Goal: Task Accomplishment & Management: Manage account settings

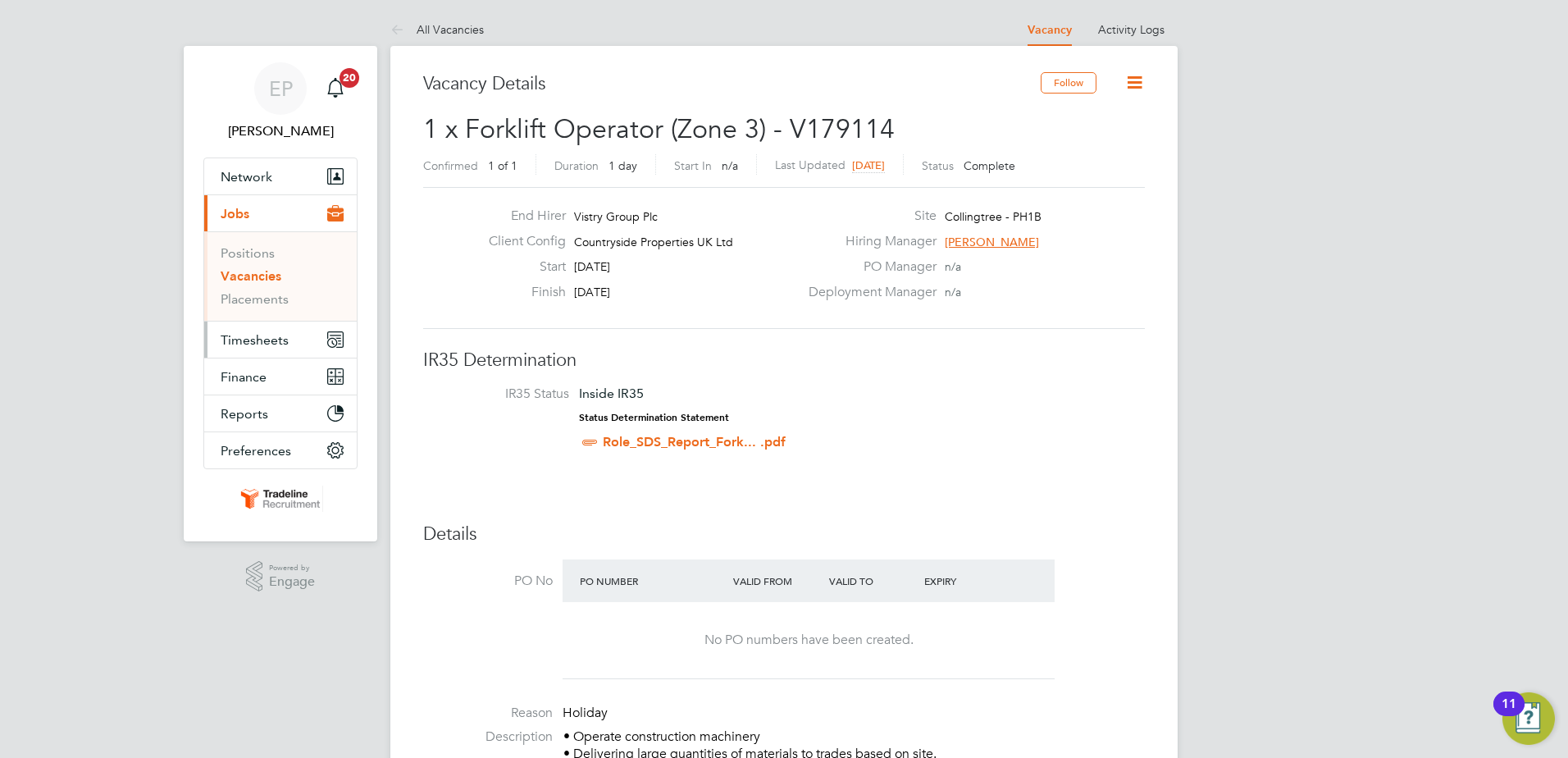
click at [262, 332] on span "Timesheets" at bounding box center [254, 340] width 68 height 16
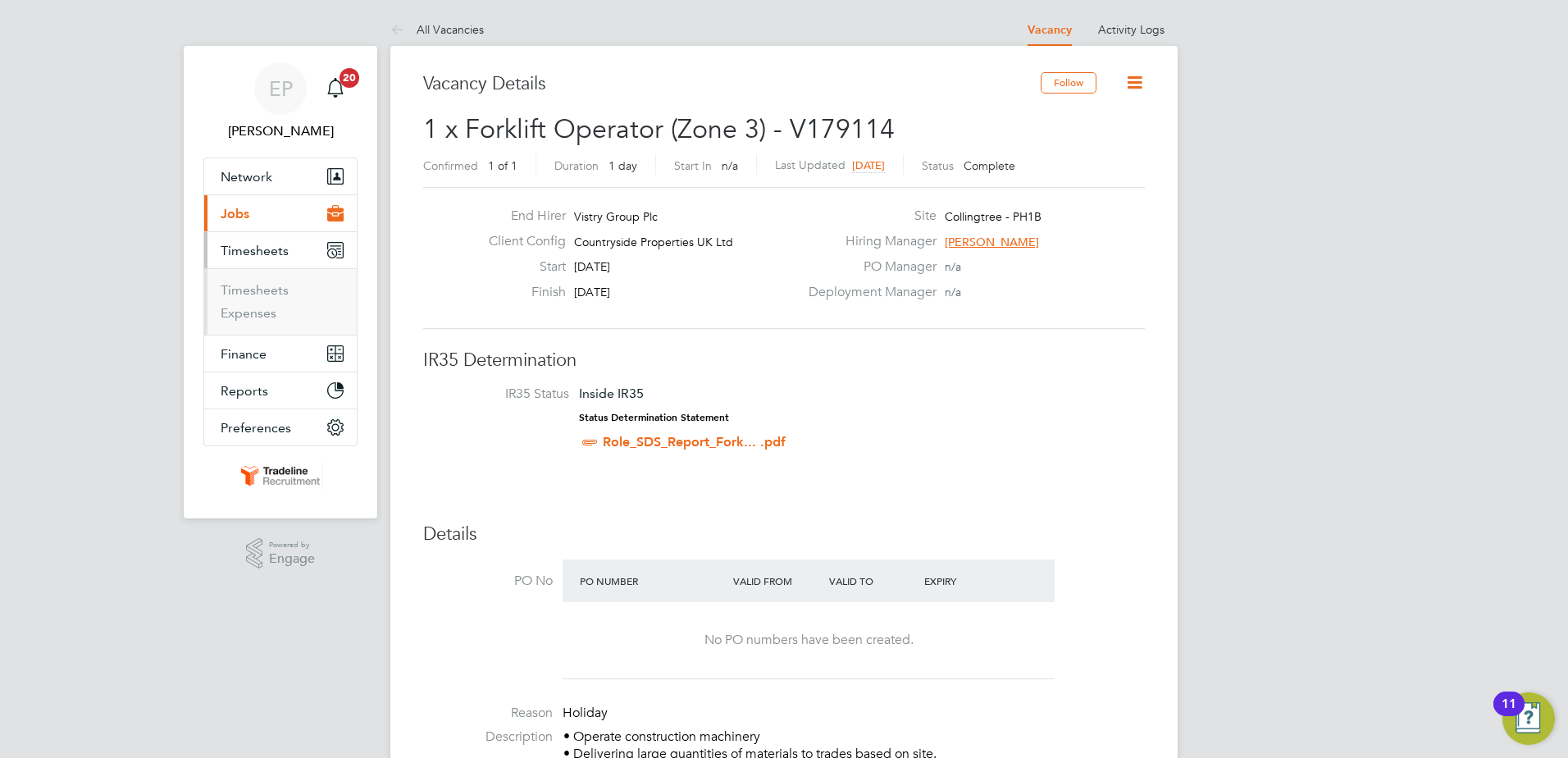
click at [266, 207] on button "Current page: Jobs" at bounding box center [281, 213] width 153 height 36
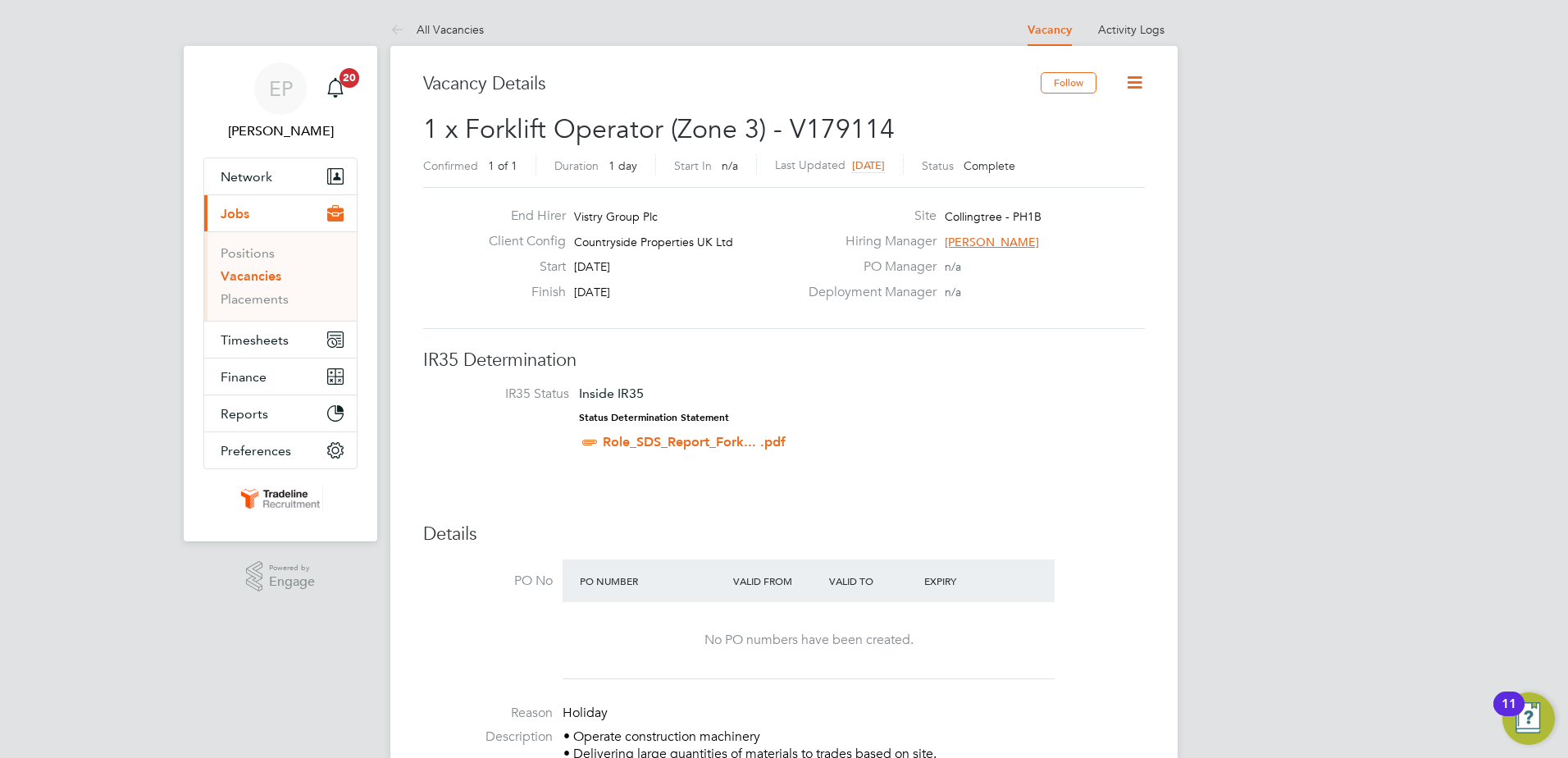
click at [261, 291] on li "Vacancies" at bounding box center [282, 280] width 123 height 23
click at [259, 294] on link "Placements" at bounding box center [254, 299] width 68 height 16
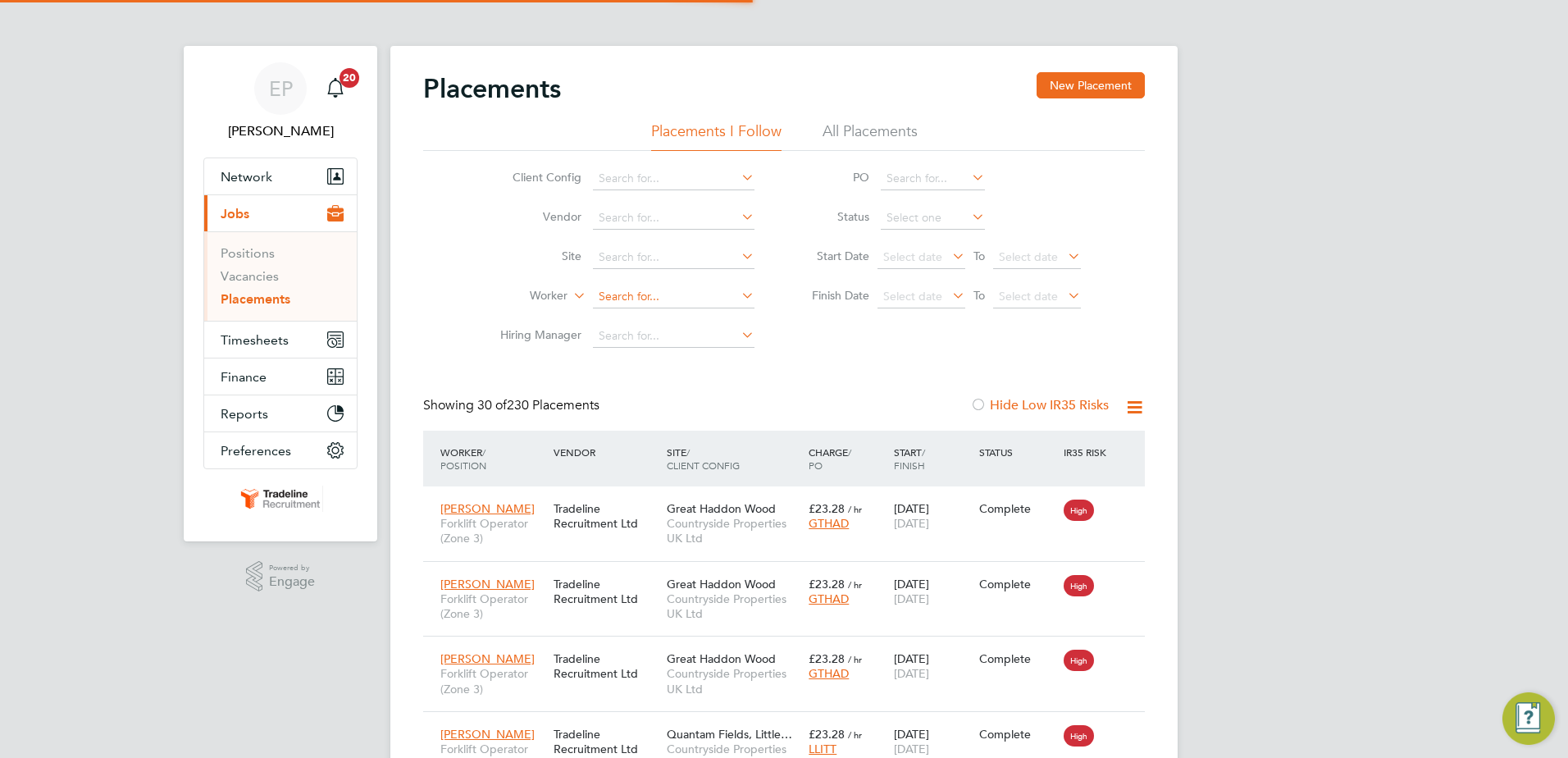
scroll to position [61, 143]
click at [616, 253] on input at bounding box center [673, 258] width 162 height 23
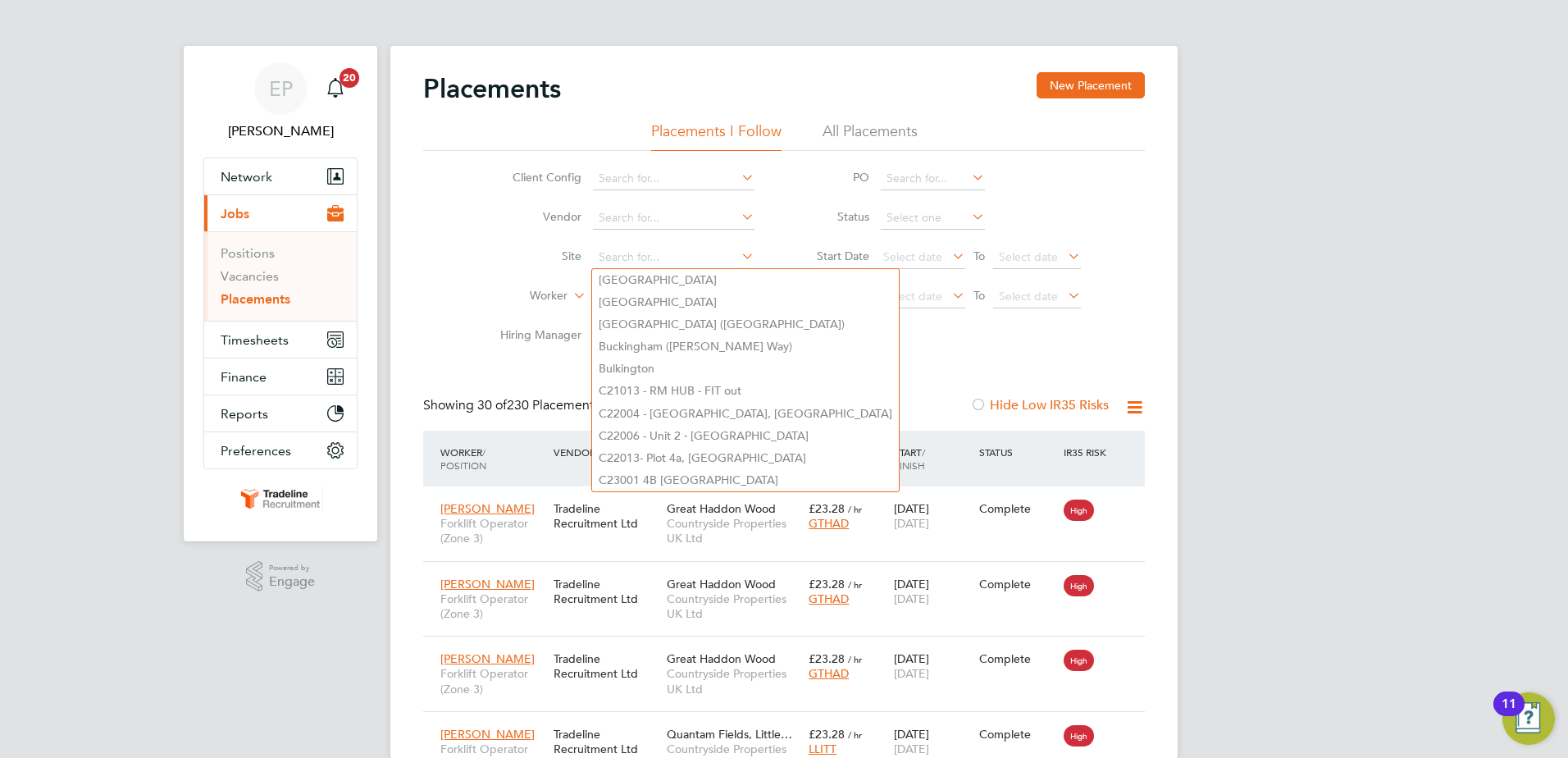
click at [536, 259] on label "Site" at bounding box center [534, 256] width 94 height 15
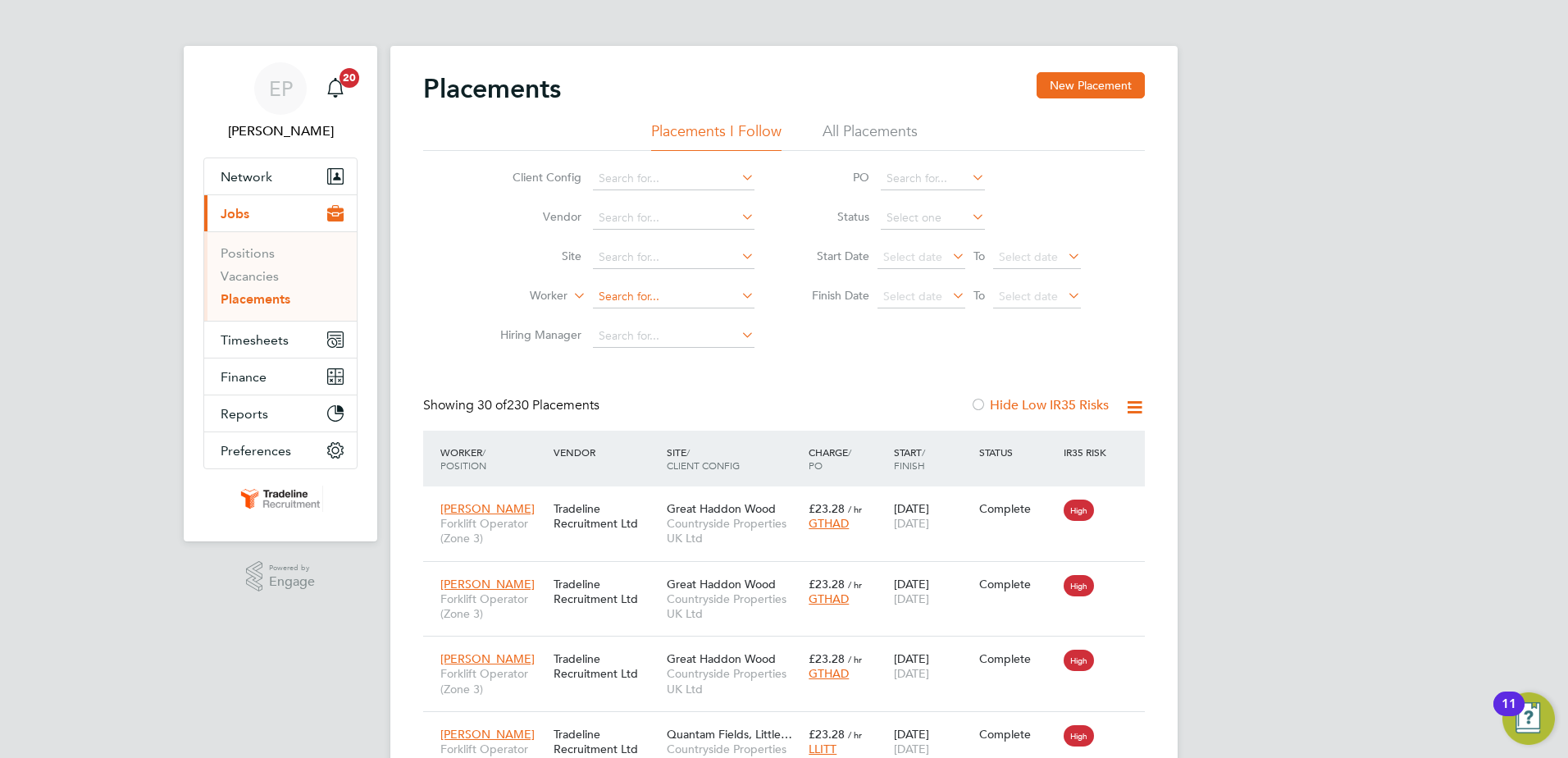
click at [643, 294] on input at bounding box center [673, 297] width 162 height 23
click at [657, 326] on li "[PERSON_NAME] C ain" at bounding box center [679, 319] width 172 height 22
type input "[PERSON_NAME]"
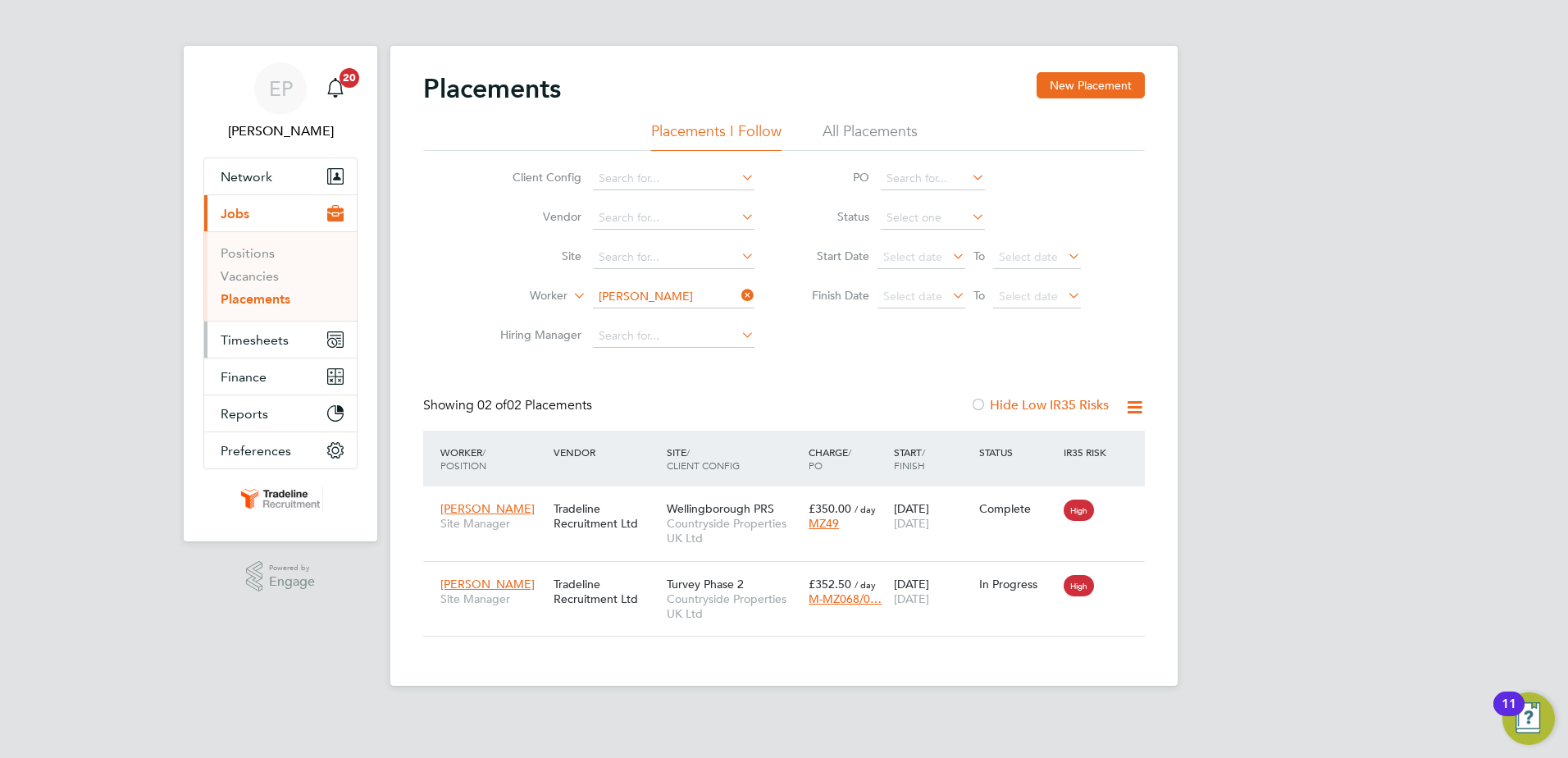
click at [259, 333] on span "Timesheets" at bounding box center [254, 340] width 68 height 16
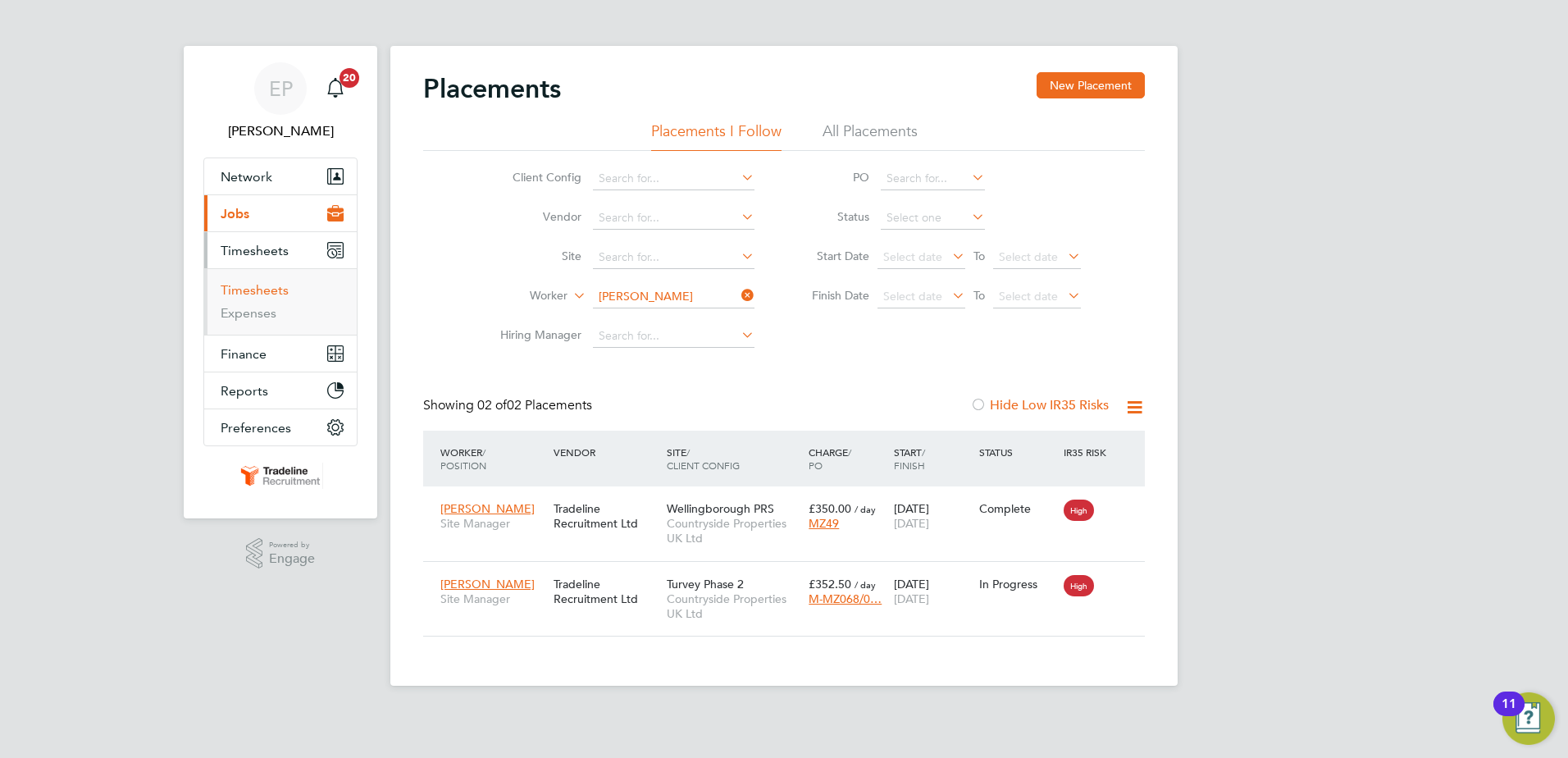
click at [260, 294] on link "Timesheets" at bounding box center [254, 291] width 68 height 16
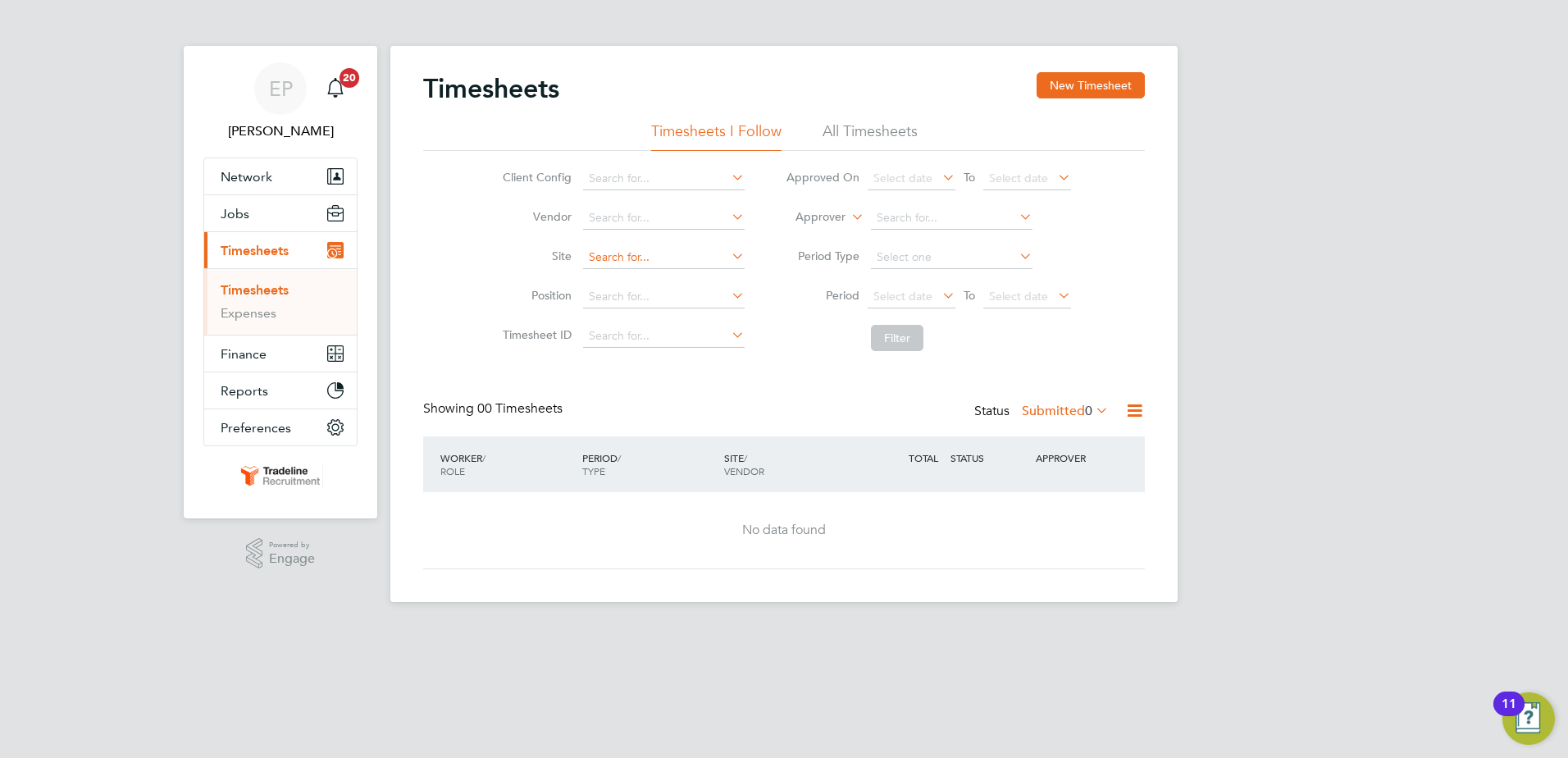
click at [625, 259] on input at bounding box center [664, 258] width 162 height 23
click at [646, 275] on li "Turve y Phase 2" at bounding box center [664, 280] width 163 height 22
type input "Turvey Phase 2"
click at [912, 338] on button "Filter" at bounding box center [896, 339] width 52 height 27
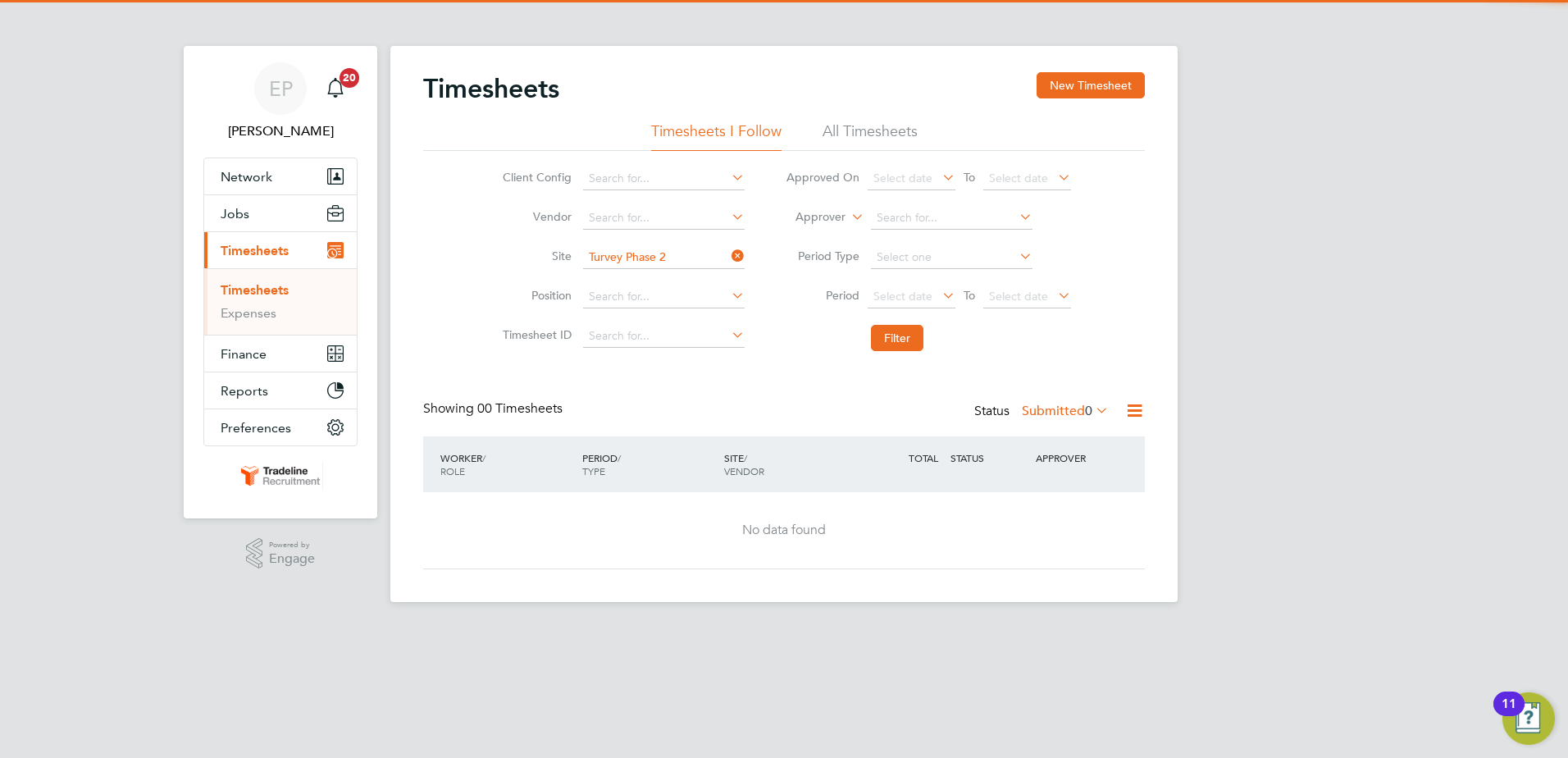
click at [1071, 411] on label "Submitted 0" at bounding box center [1065, 411] width 87 height 16
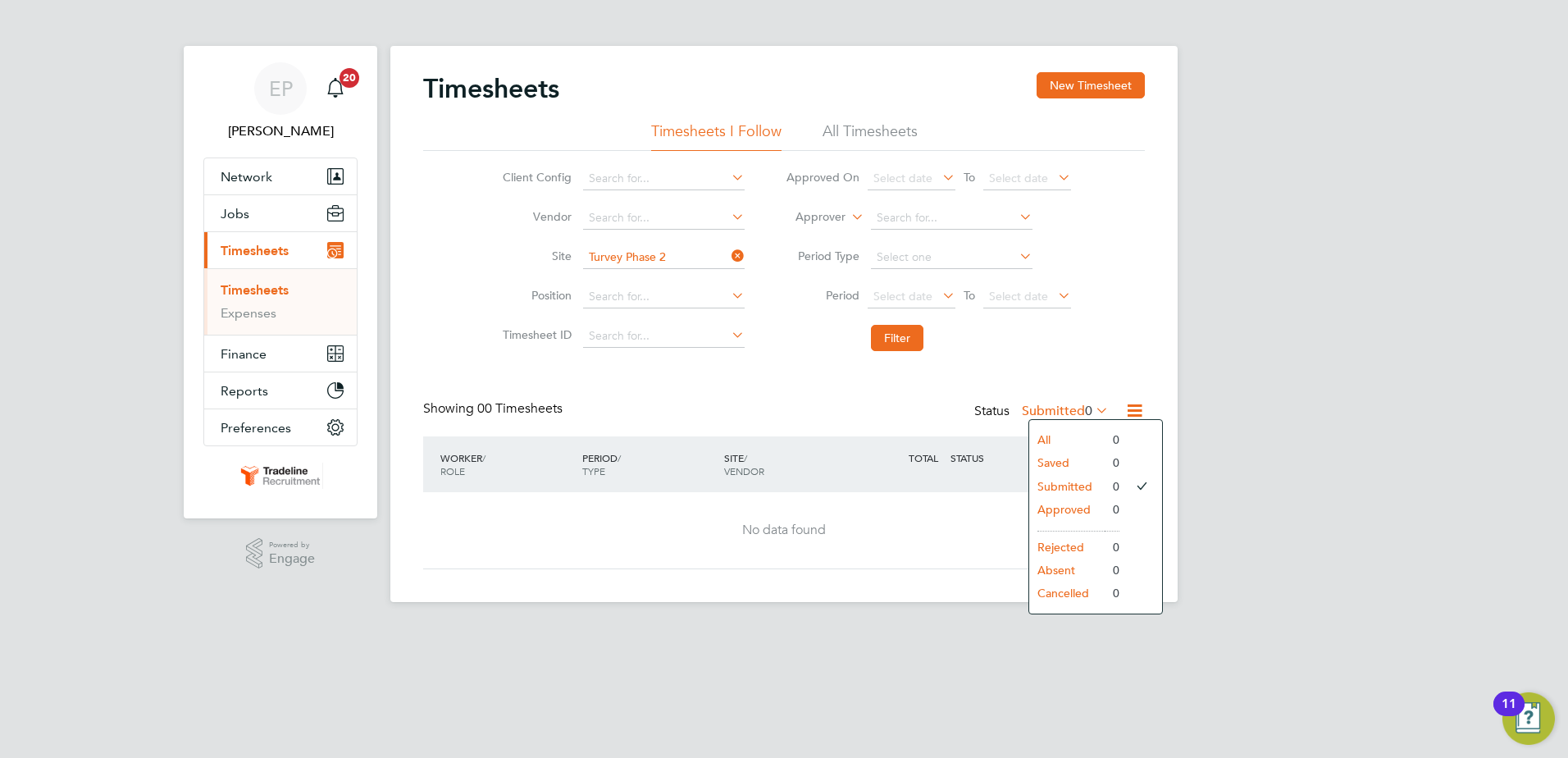
click at [1052, 436] on li "All" at bounding box center [1067, 440] width 76 height 23
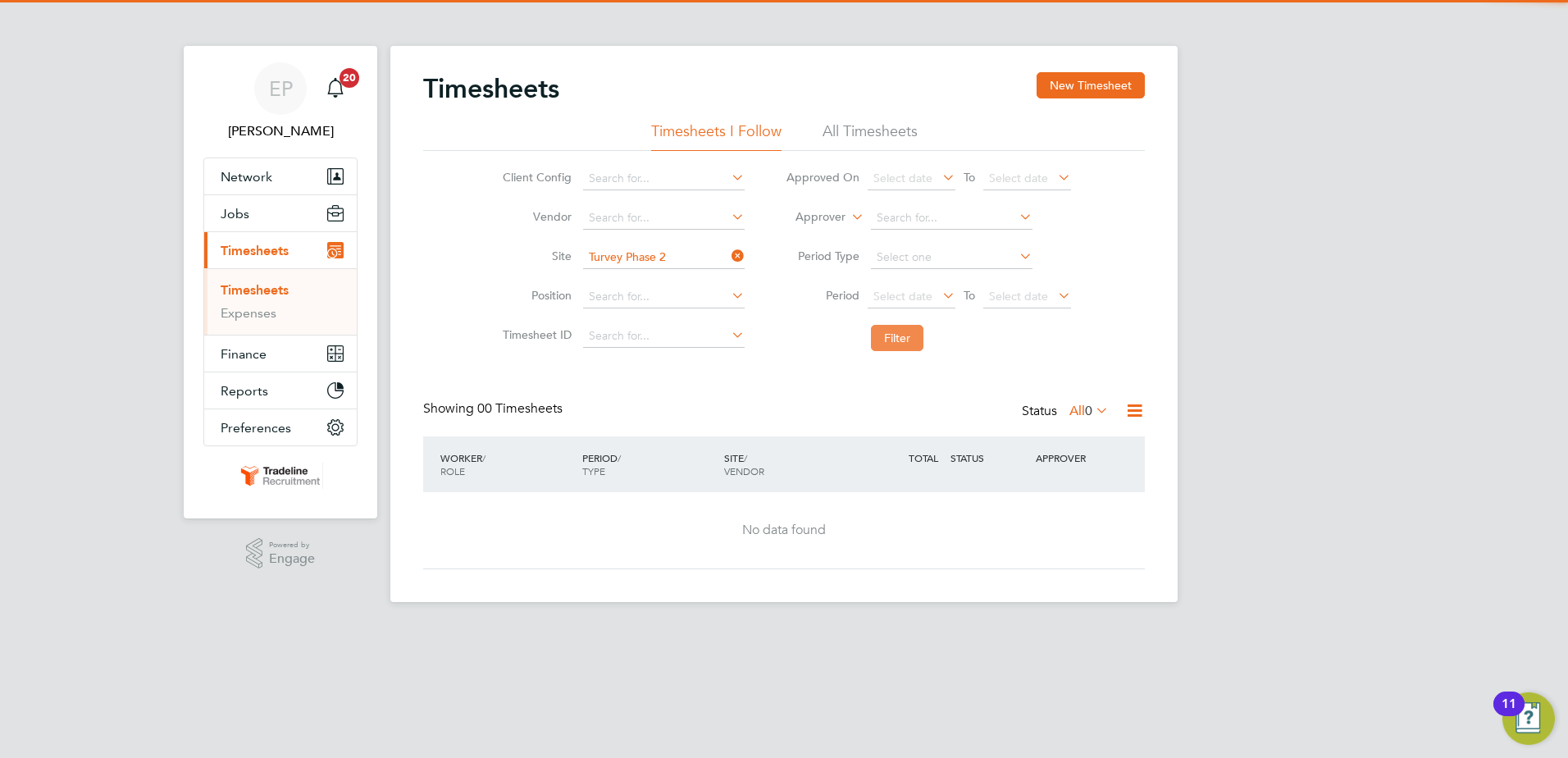
click at [917, 344] on button "Filter" at bounding box center [896, 339] width 52 height 27
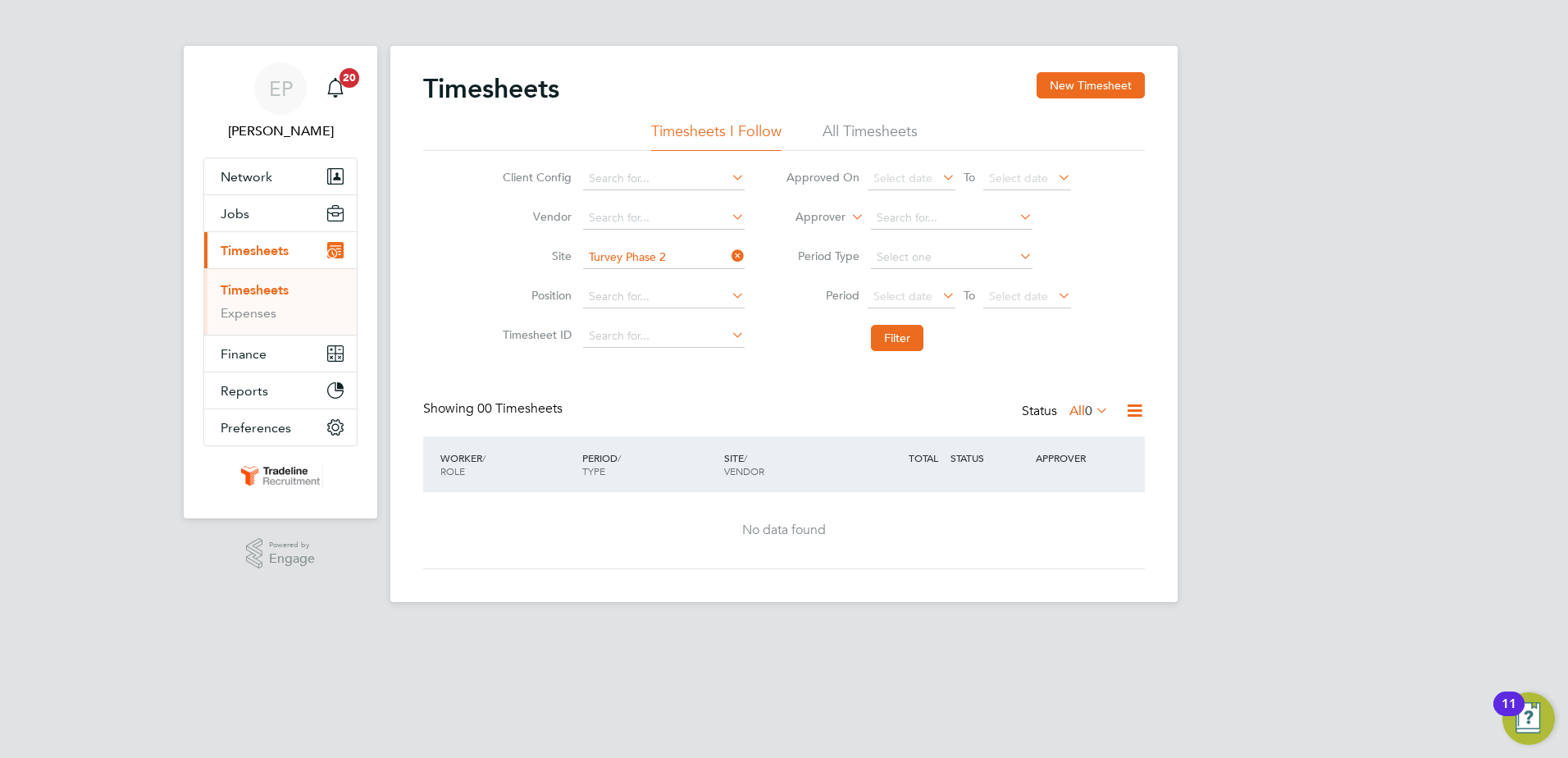
click at [847, 129] on li "All Timesheets" at bounding box center [870, 136] width 95 height 29
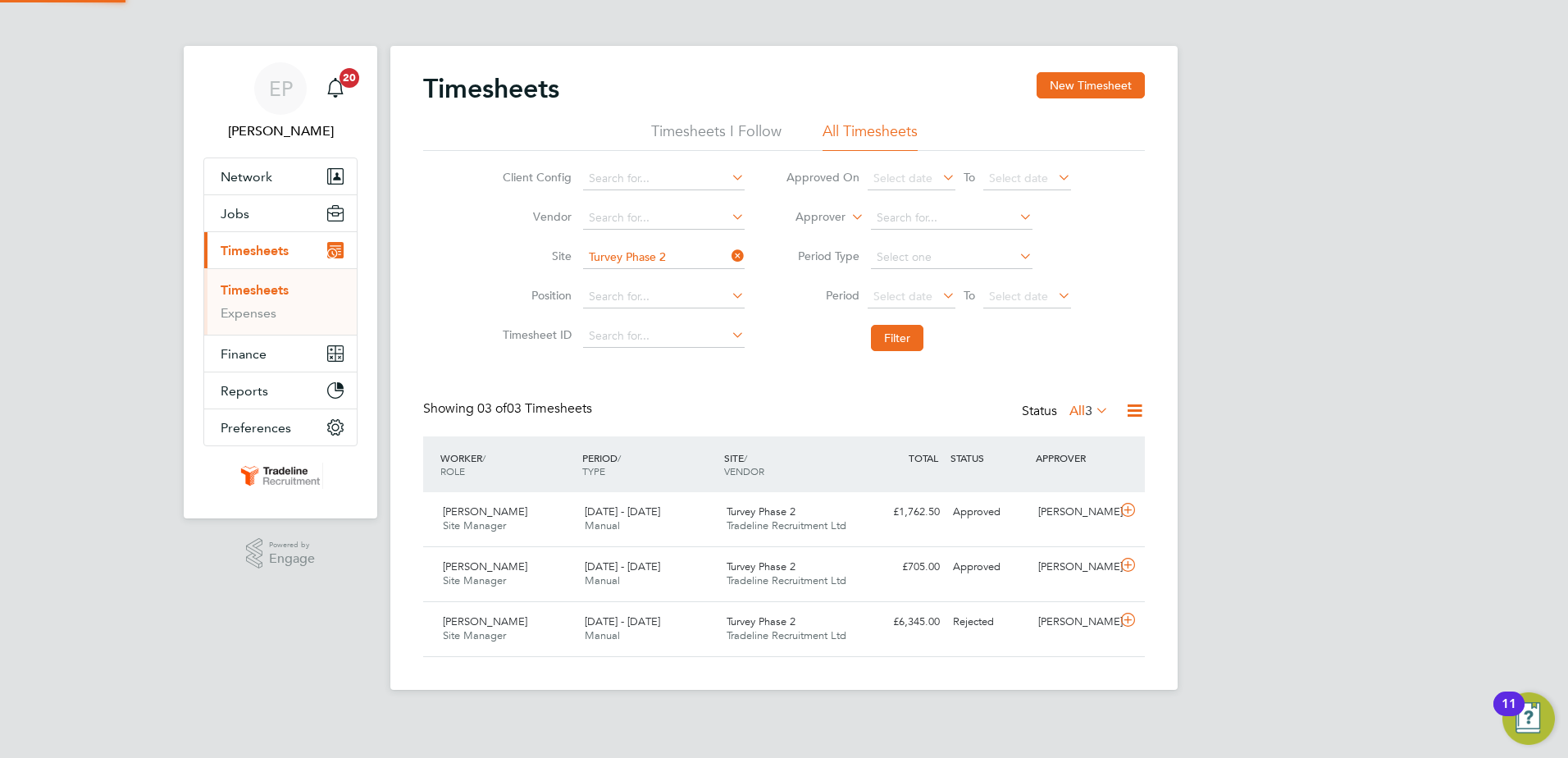
scroll to position [42, 143]
click at [1124, 515] on icon at bounding box center [1127, 510] width 20 height 13
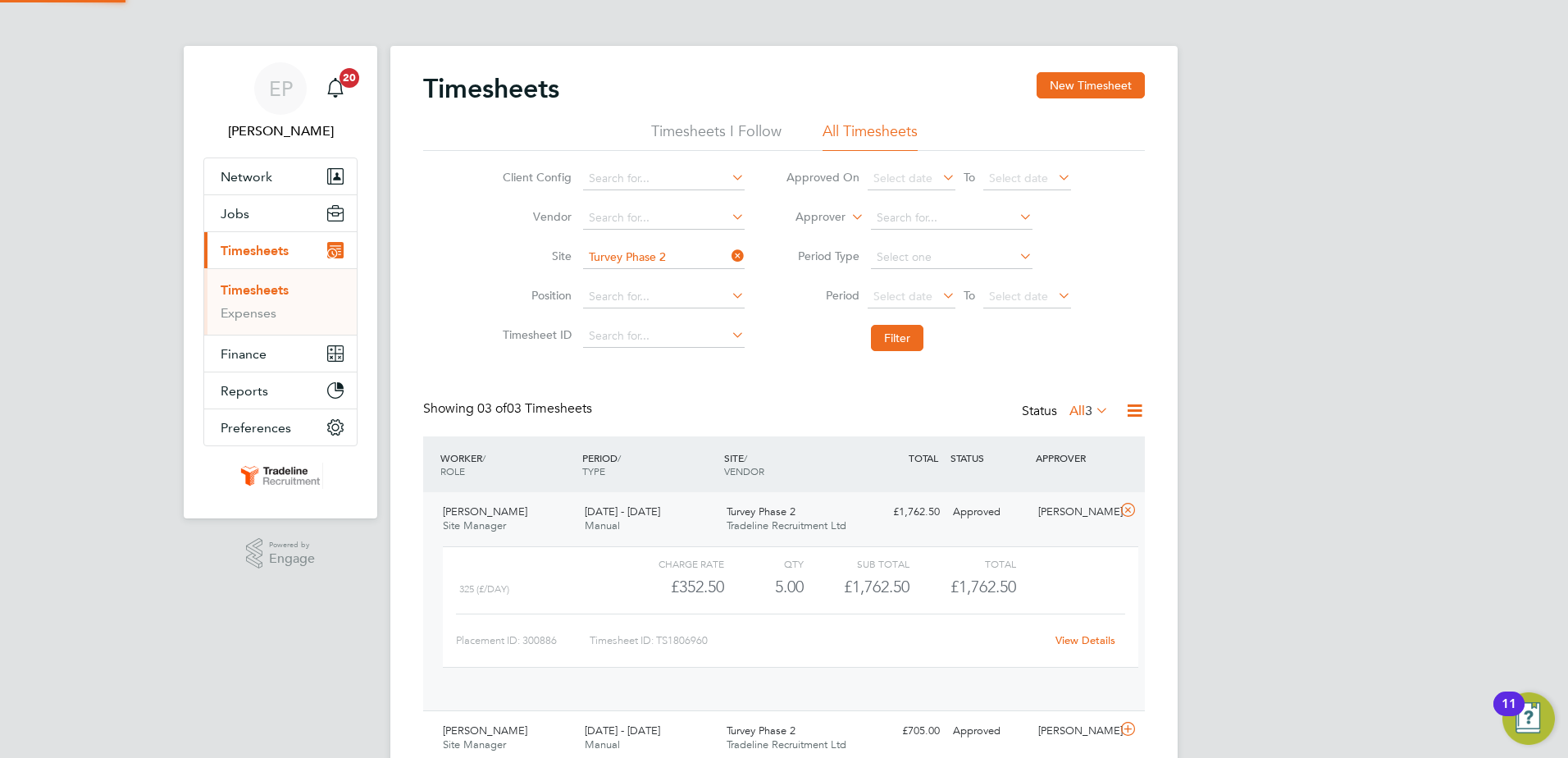
scroll to position [28, 160]
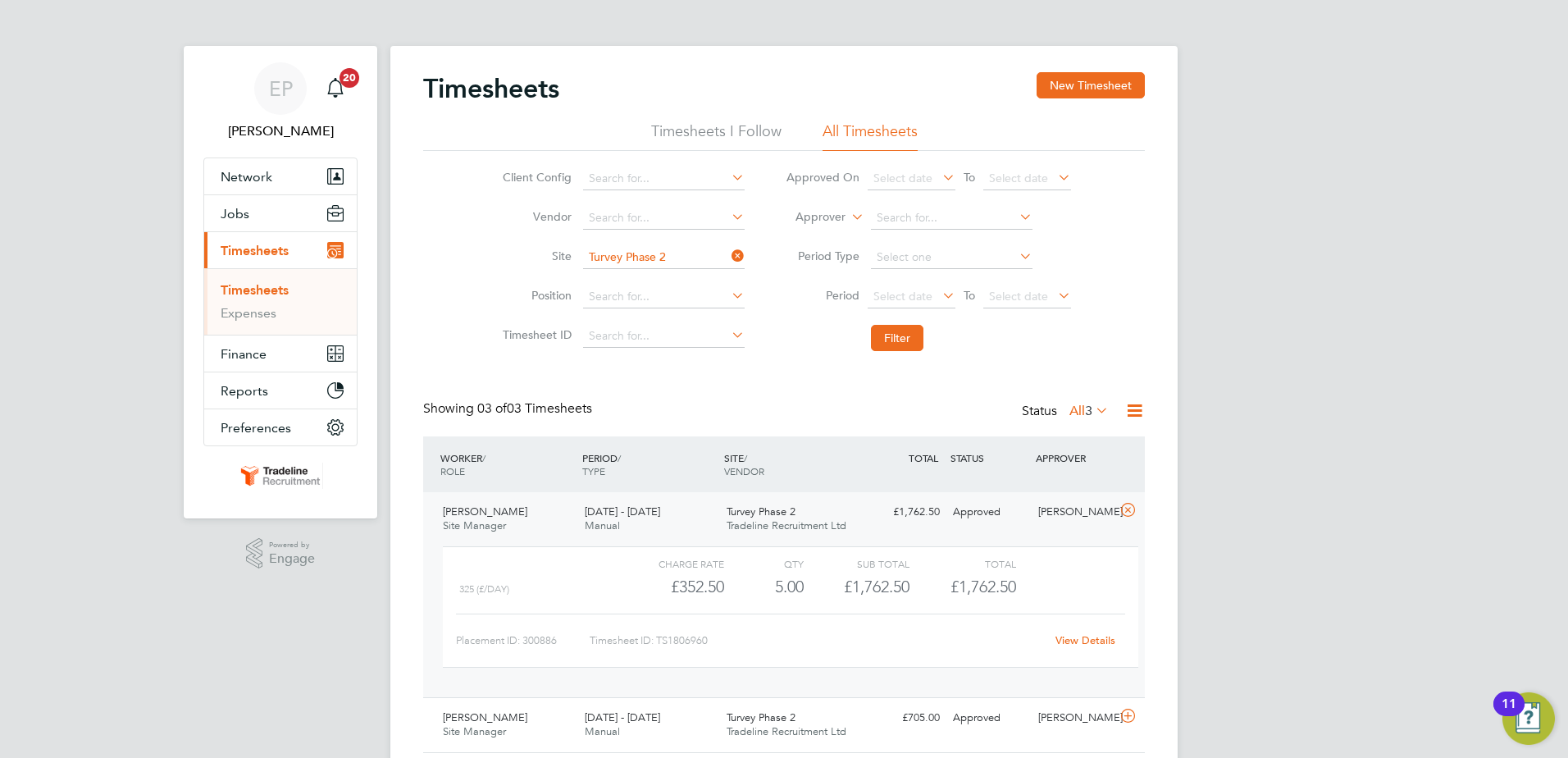
click at [1073, 639] on link "View Details" at bounding box center [1085, 641] width 60 height 14
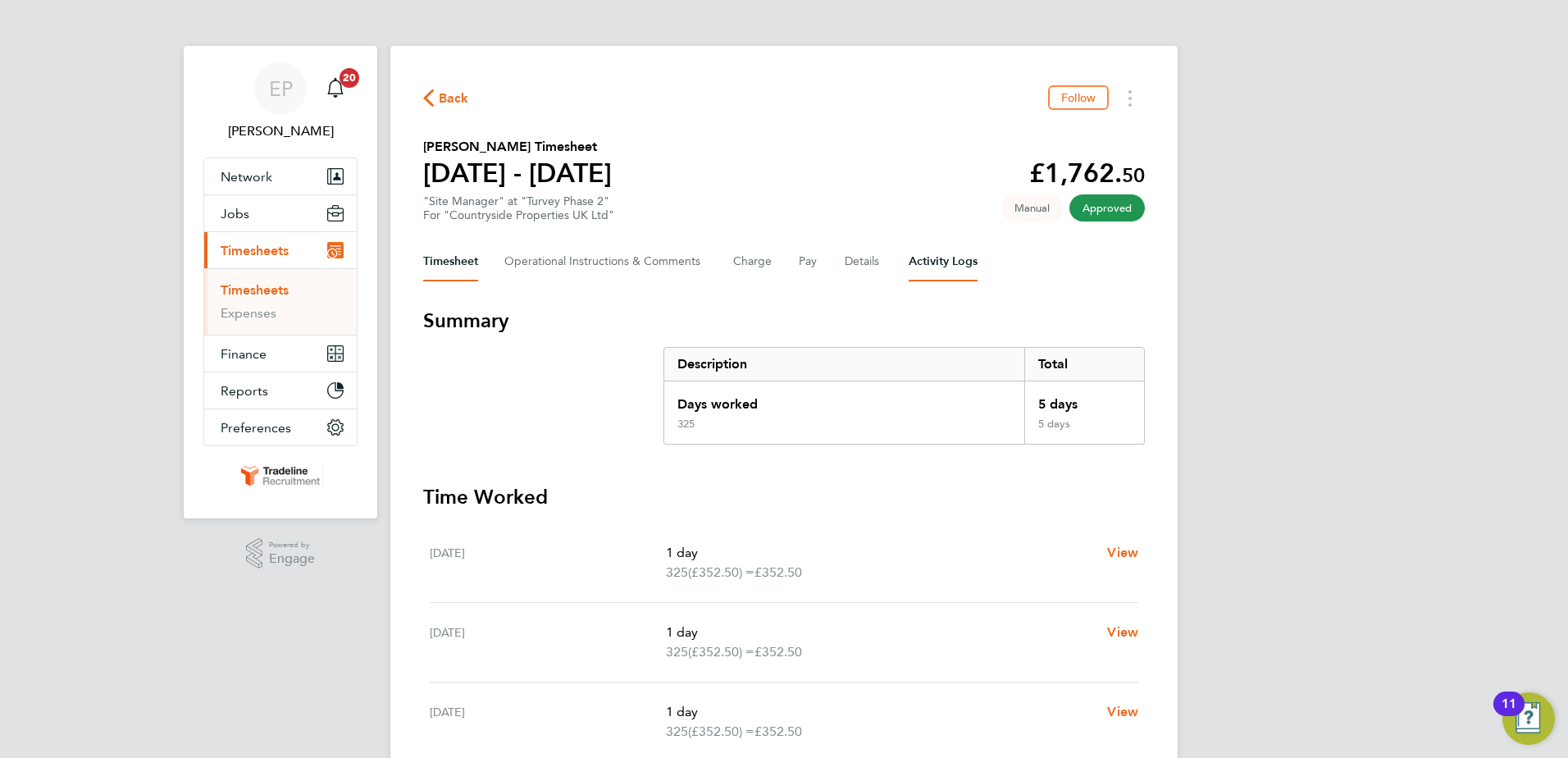
click at [935, 262] on Logs-tab "Activity Logs" at bounding box center [943, 261] width 69 height 39
